Goal: Information Seeking & Learning: Learn about a topic

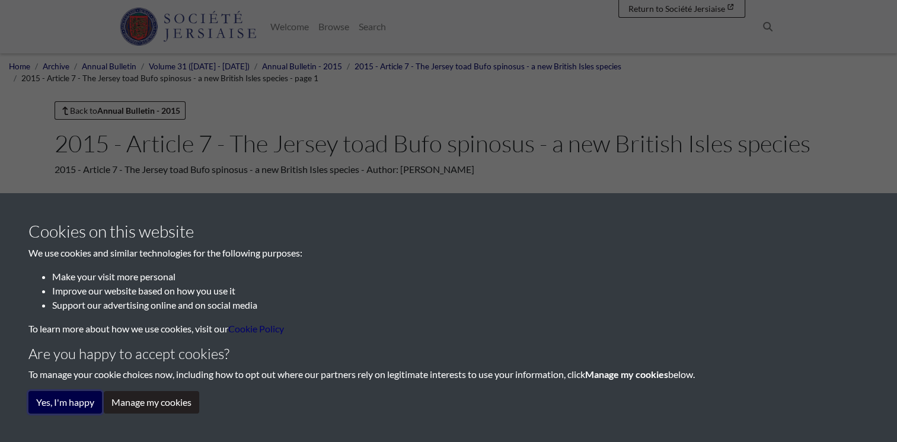
click at [71, 402] on button "Yes, I'm happy" at bounding box center [65, 402] width 74 height 23
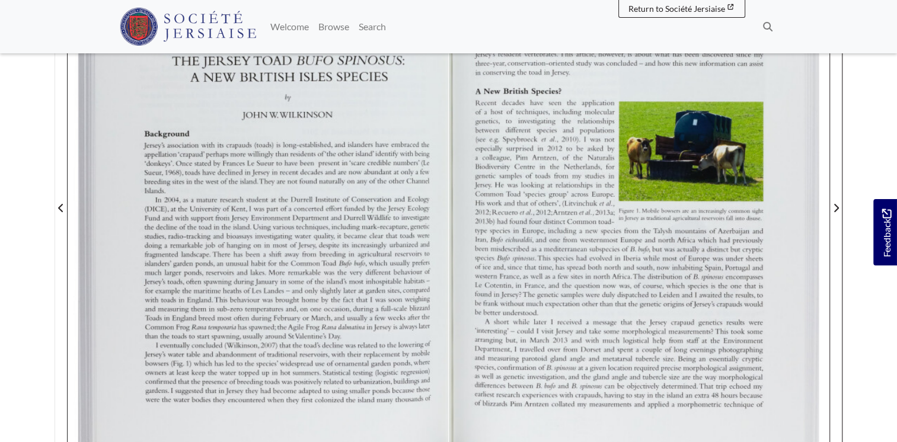
scroll to position [297, 0]
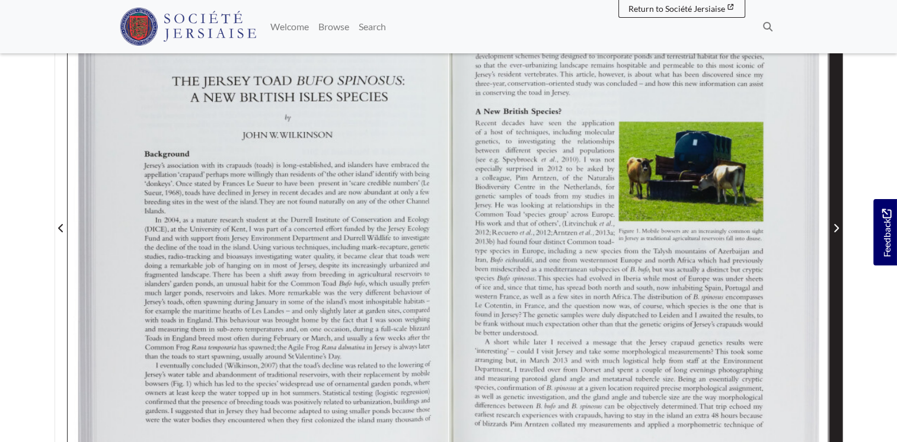
click at [837, 228] on icon "Next Page" at bounding box center [836, 228] width 6 height 9
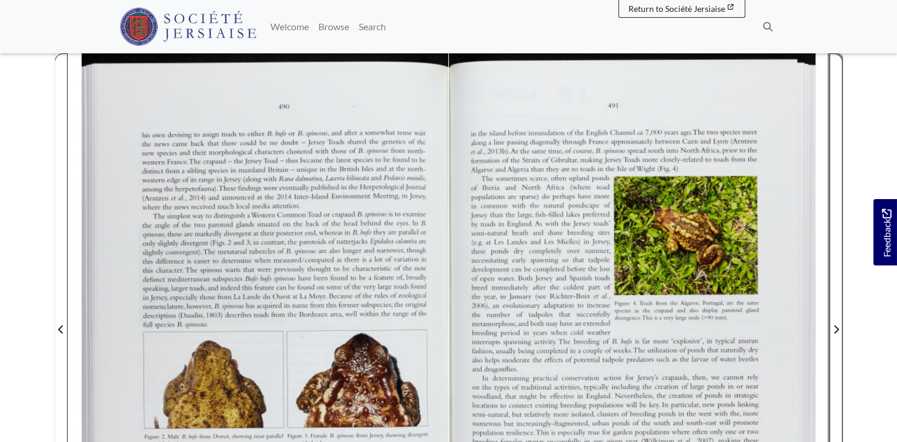
scroll to position [178, 0]
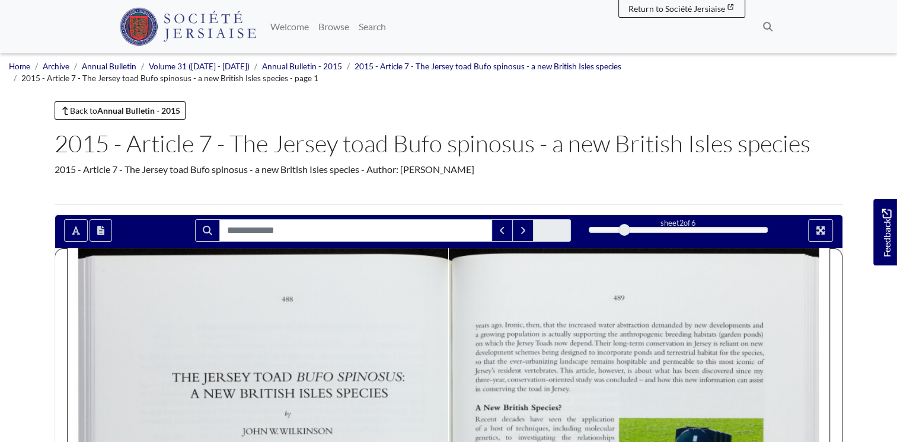
click at [495, 33] on div "Welcome Browse Search Search" at bounding box center [522, 26] width 512 height 25
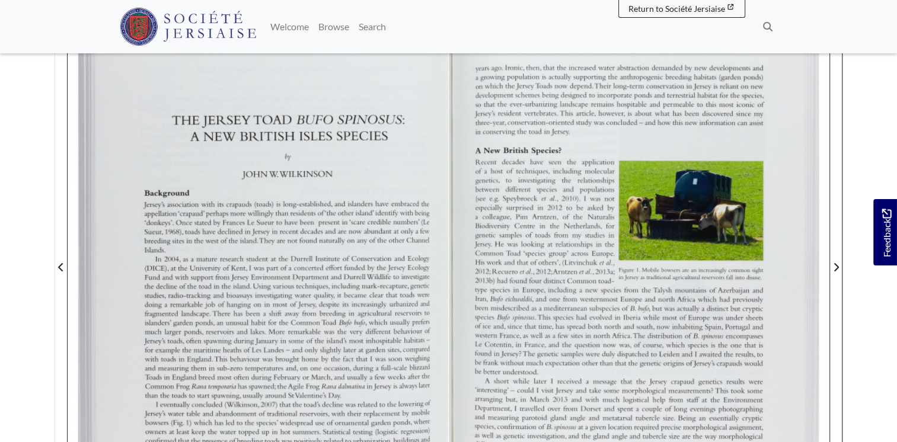
scroll to position [237, 0]
